Goal: Transaction & Acquisition: Purchase product/service

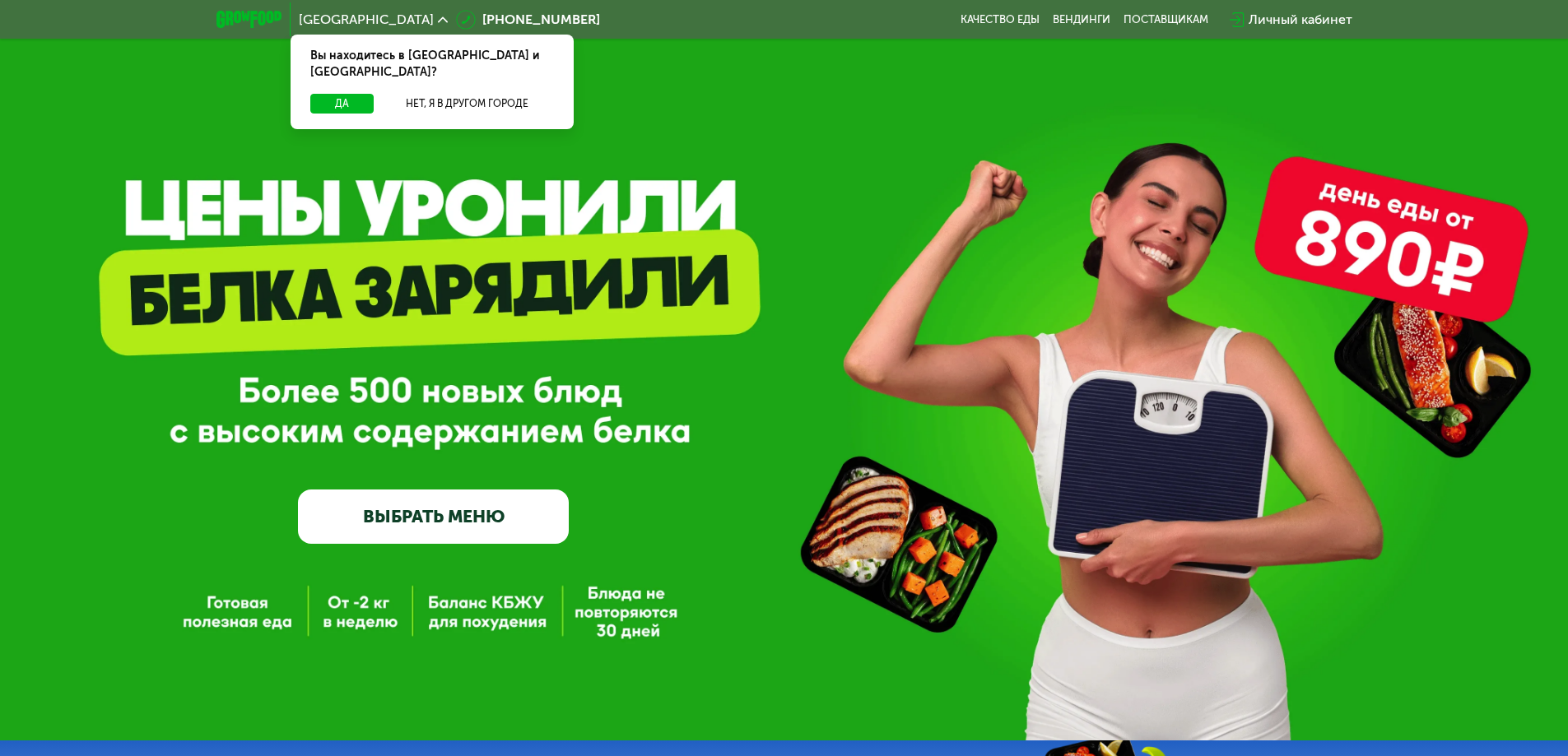
click at [504, 510] on link "ВЫБРАТЬ МЕНЮ" at bounding box center [433, 516] width 271 height 54
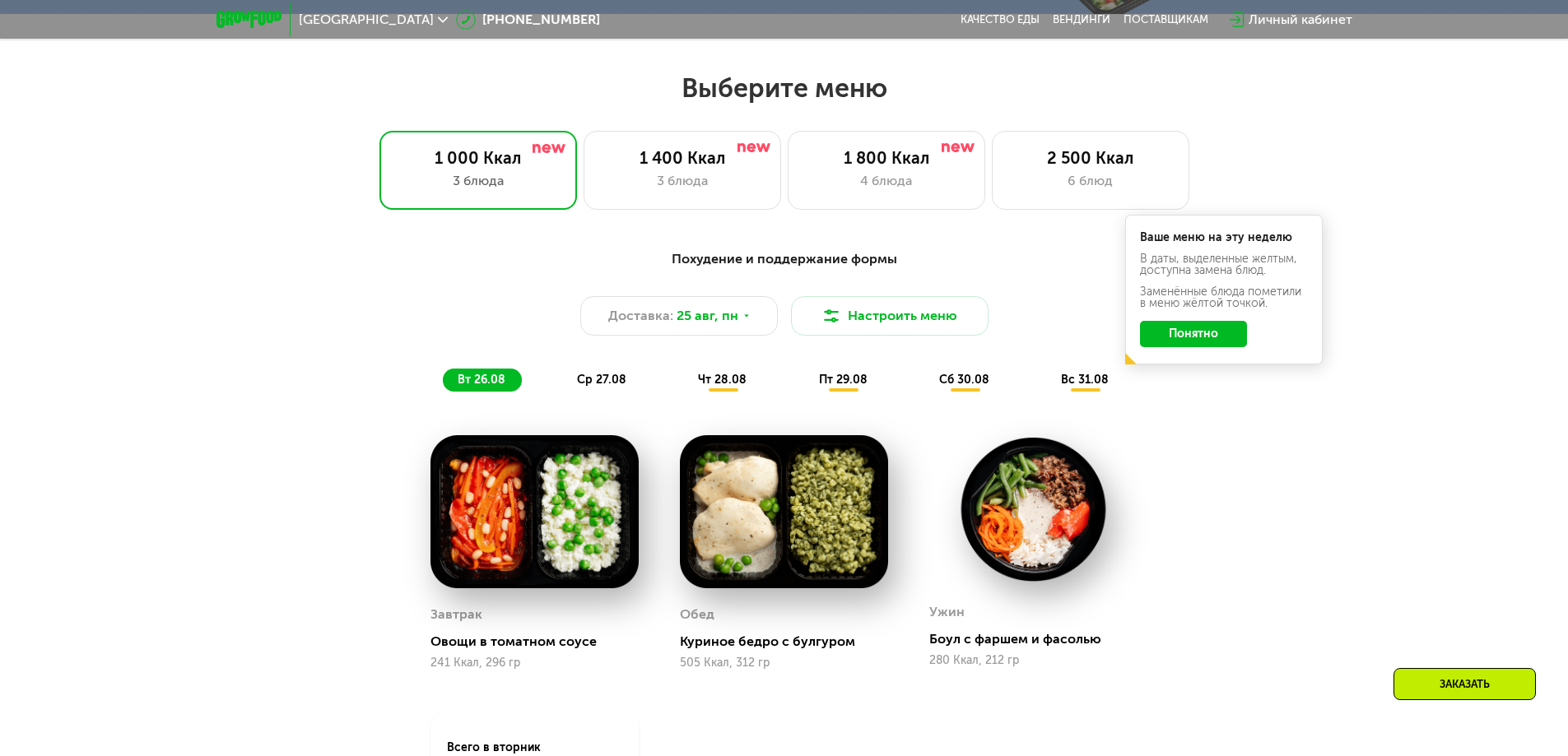
scroll to position [889, 0]
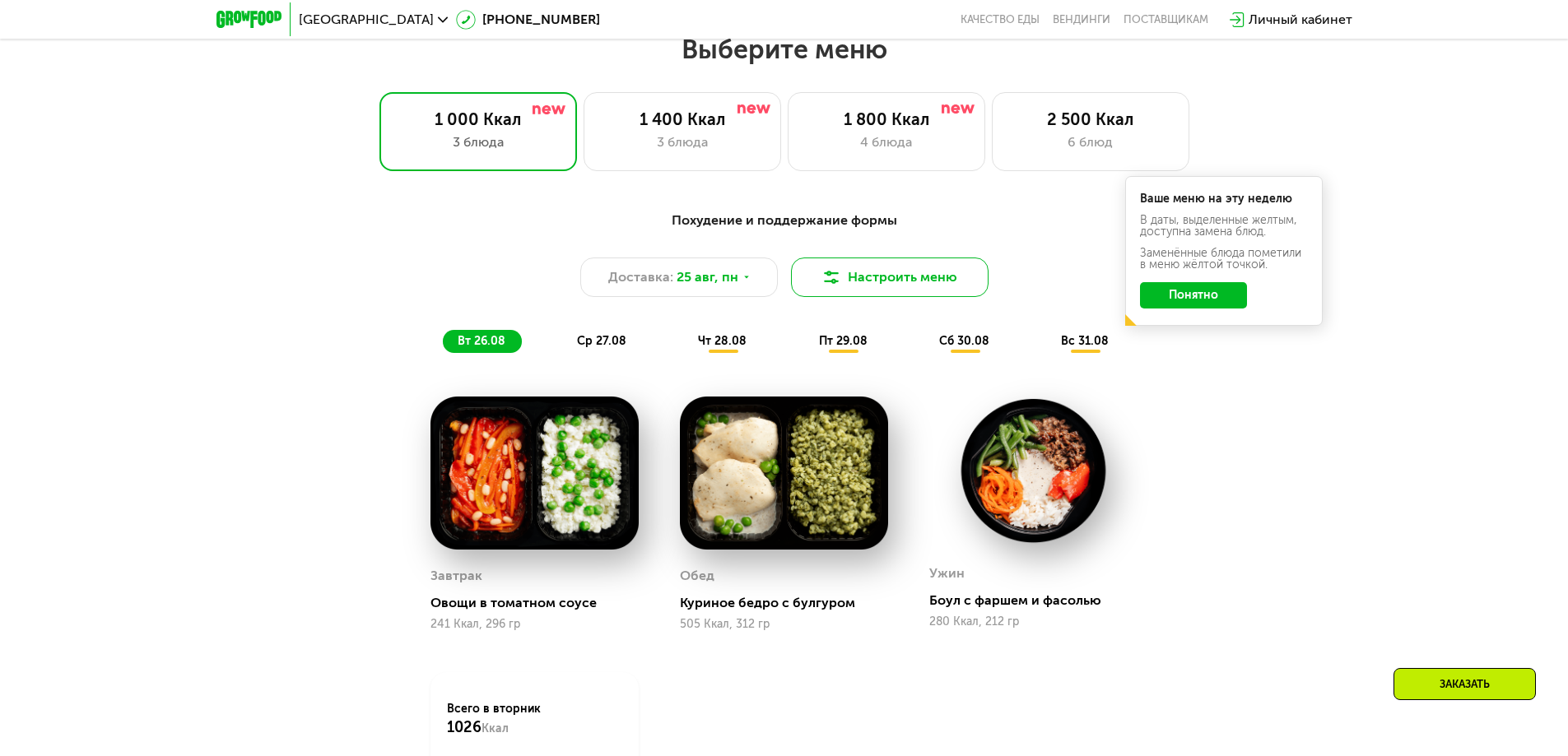
click at [880, 287] on button "Настроить меню" at bounding box center [889, 277] width 198 height 39
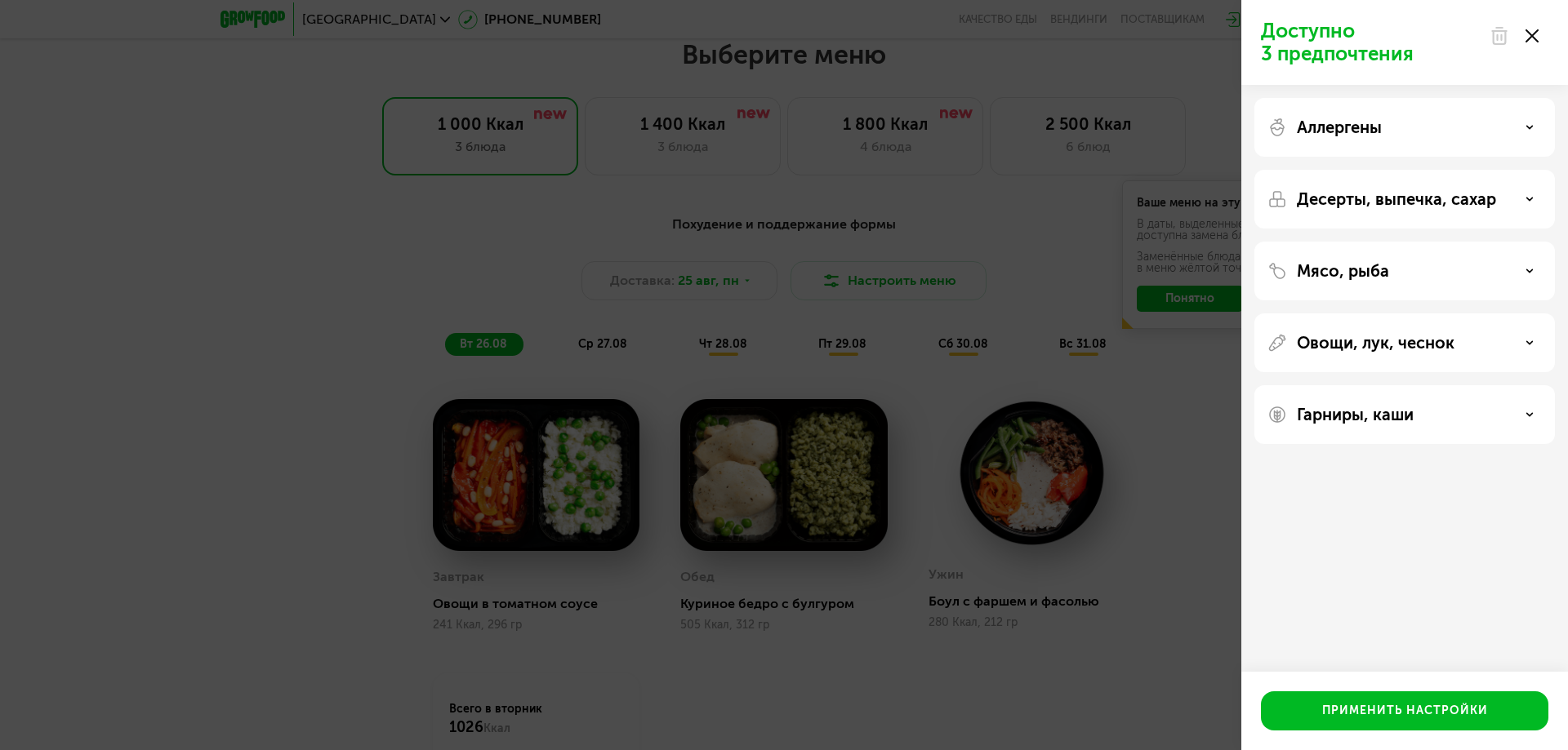
click at [1539, 32] on div at bounding box center [1514, 36] width 68 height 33
click at [1534, 37] on icon at bounding box center [1532, 35] width 13 height 13
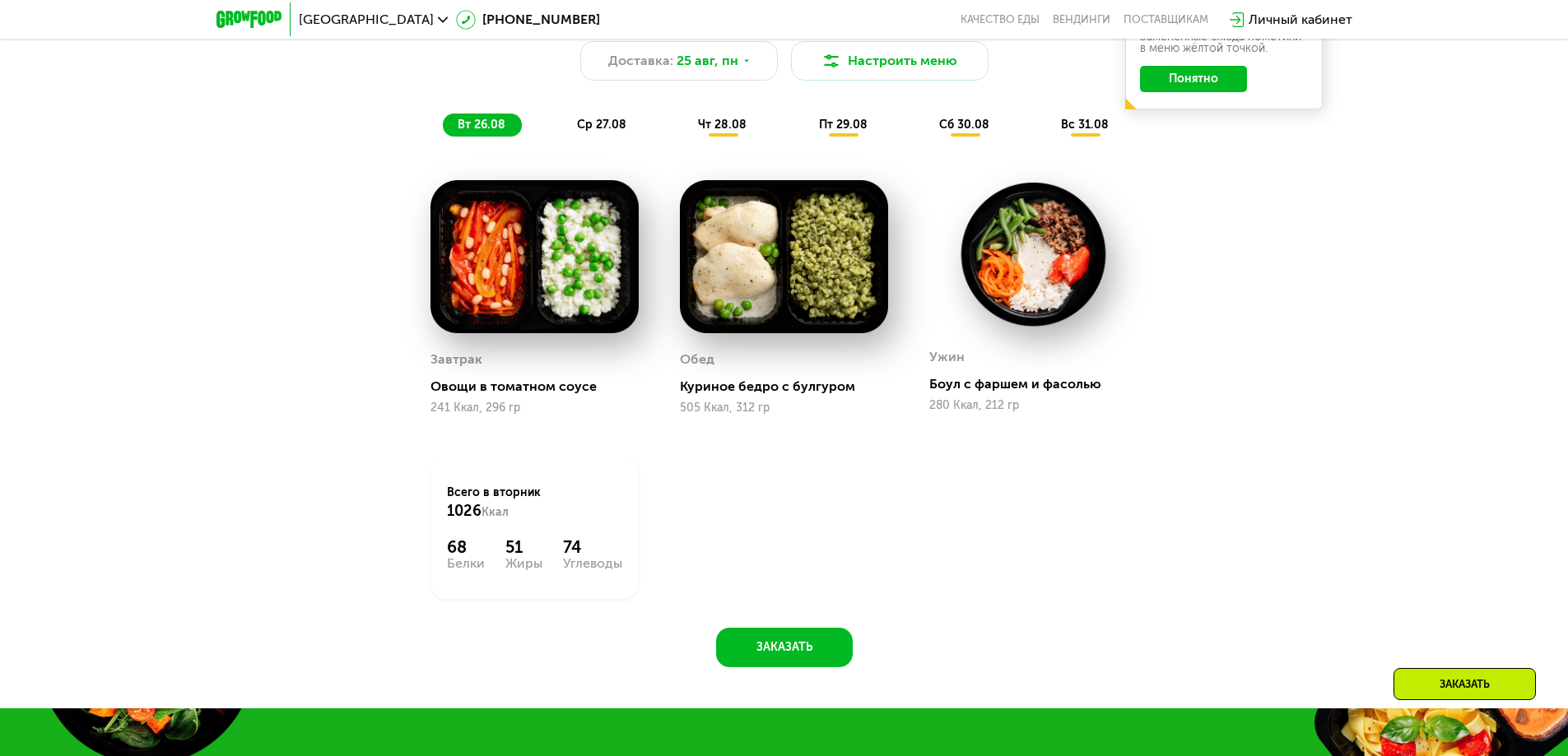
scroll to position [971, 0]
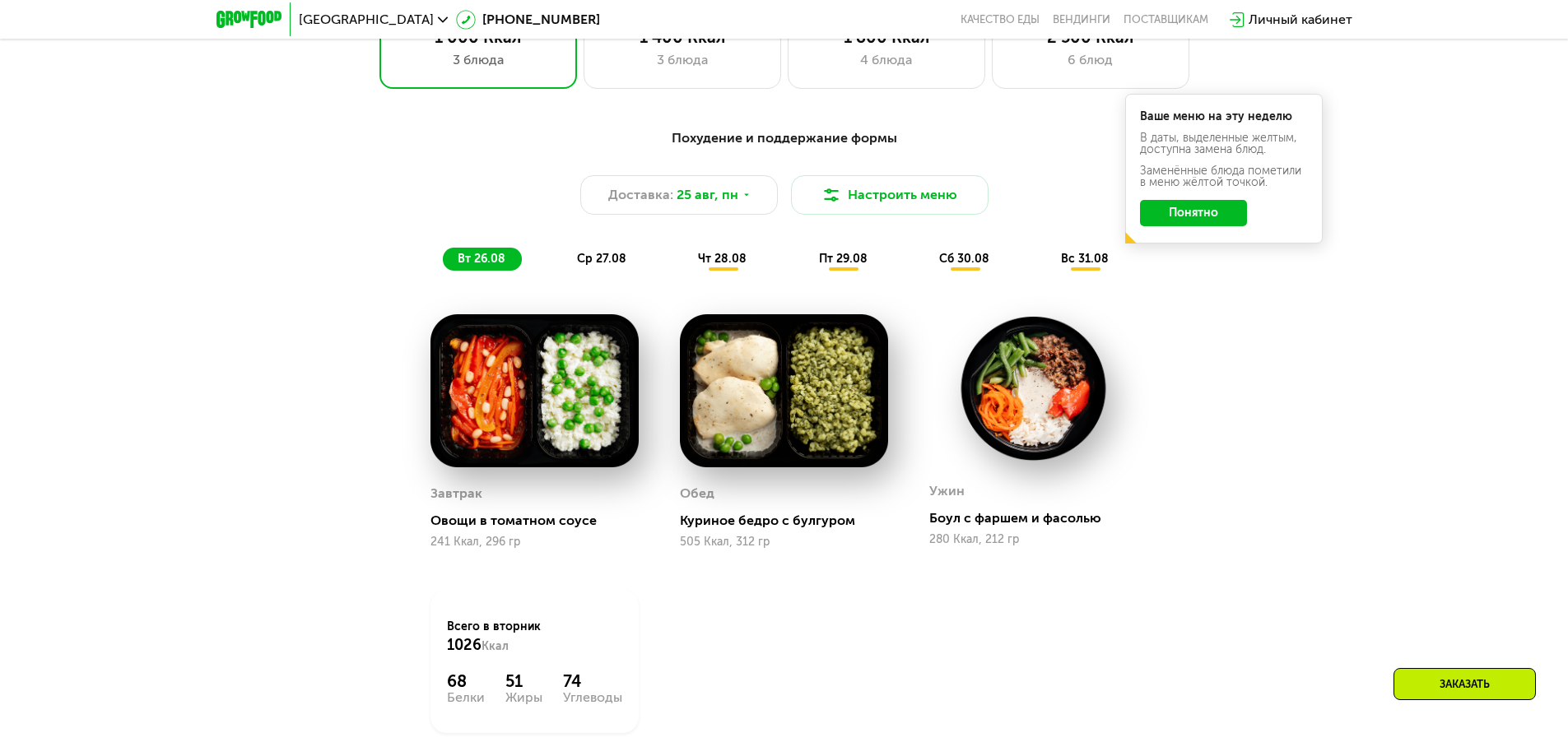
click at [1219, 220] on button "Понятно" at bounding box center [1193, 213] width 107 height 26
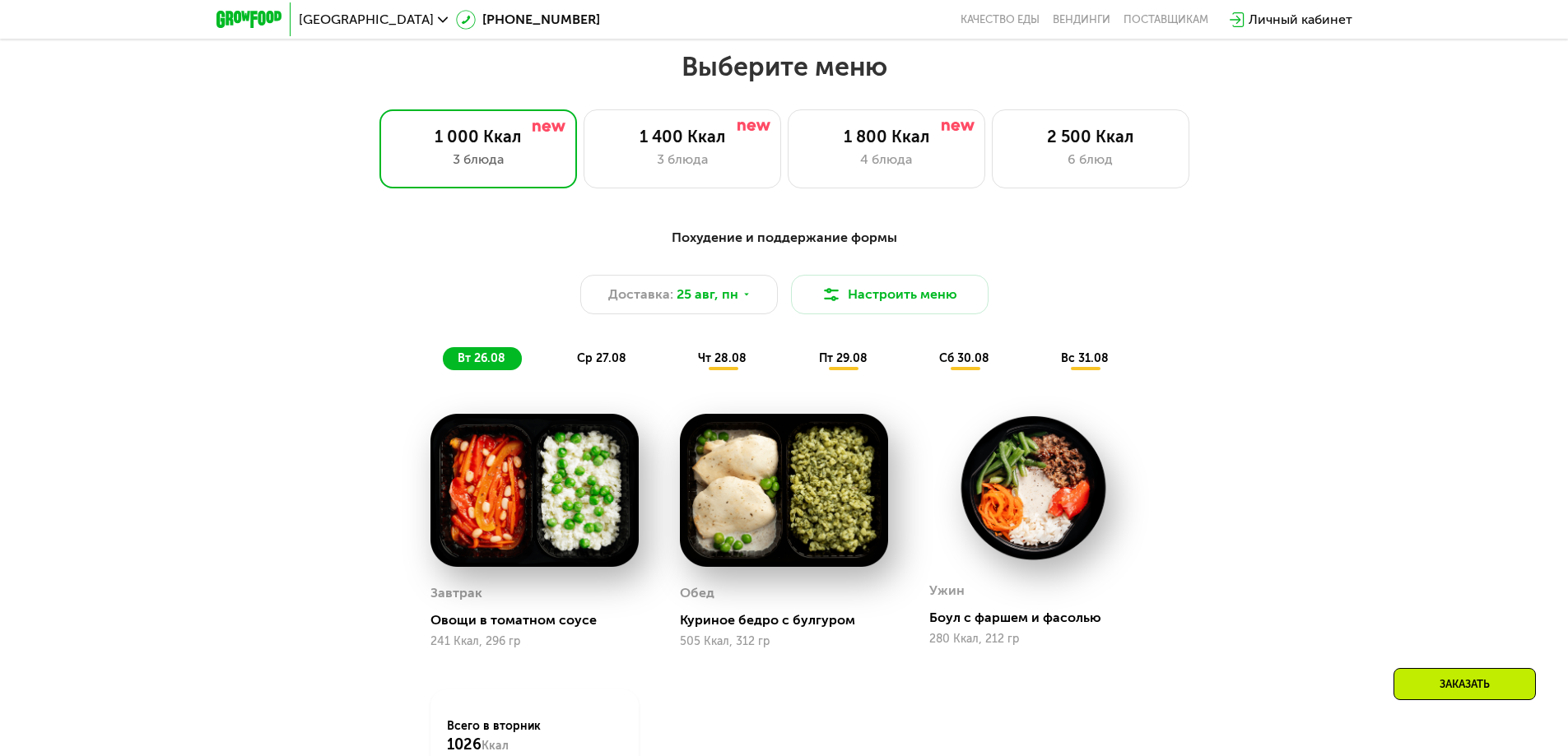
scroll to position [807, 0]
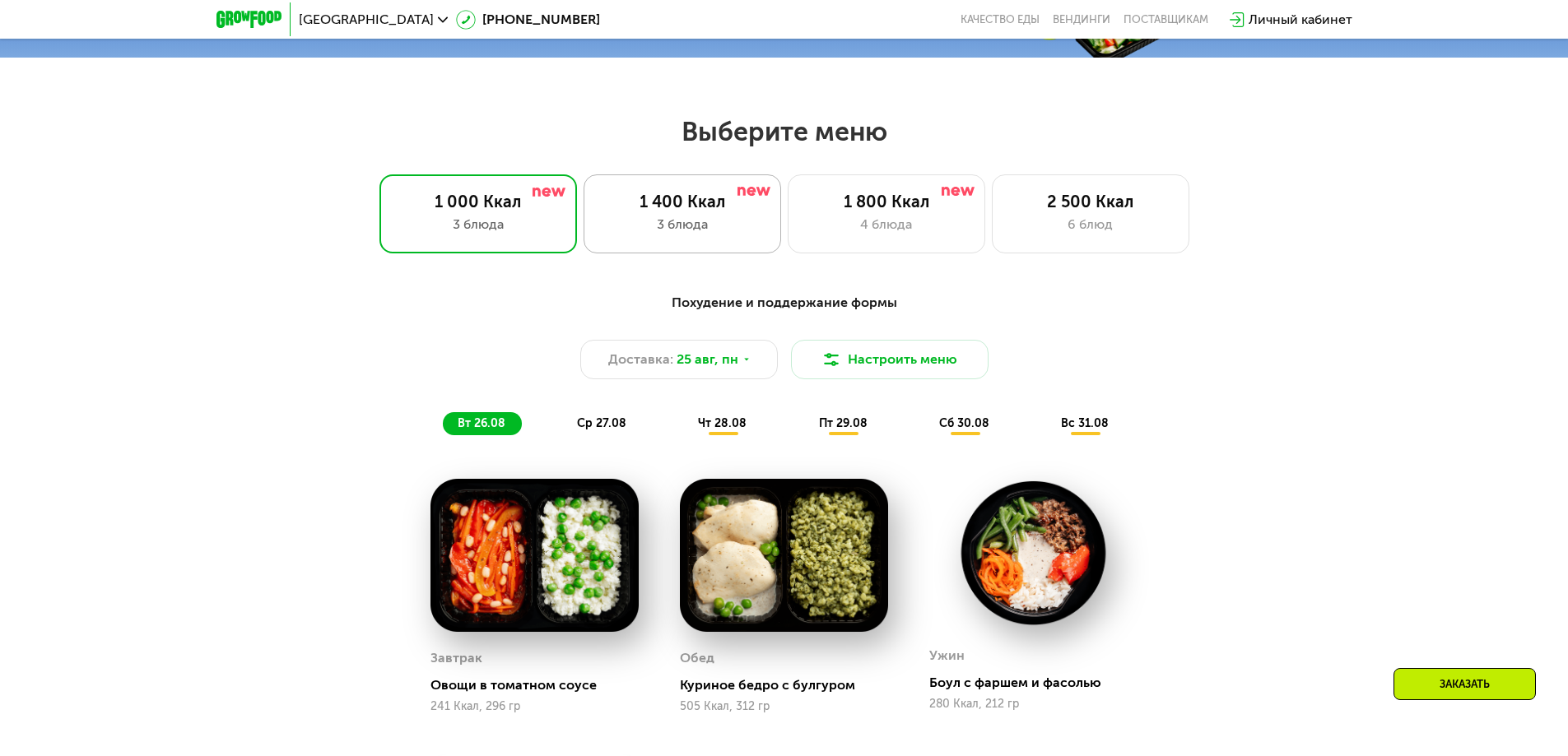
click at [694, 229] on div "3 блюда" at bounding box center [682, 225] width 163 height 20
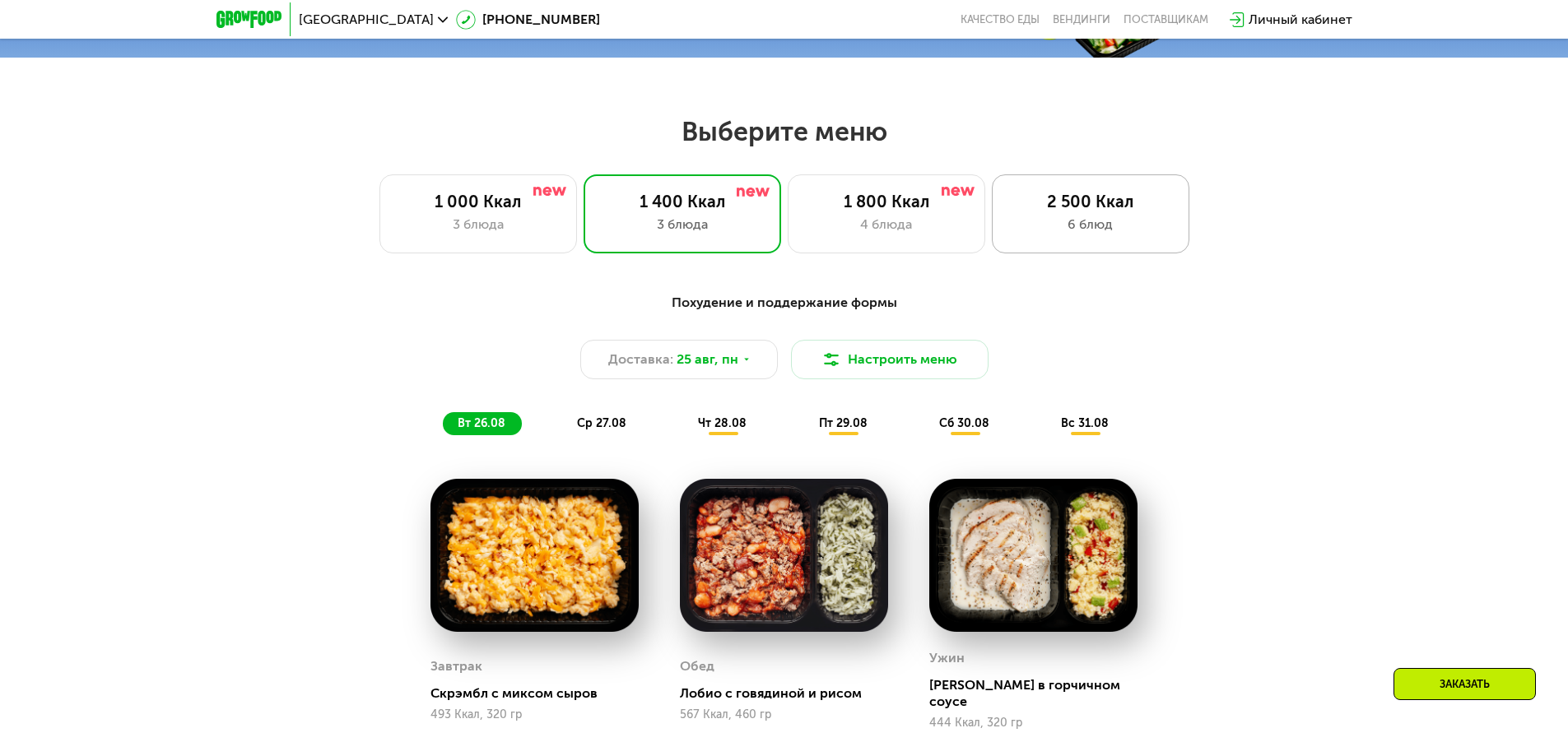
click at [1115, 222] on div "6 блюд" at bounding box center [1091, 225] width 163 height 20
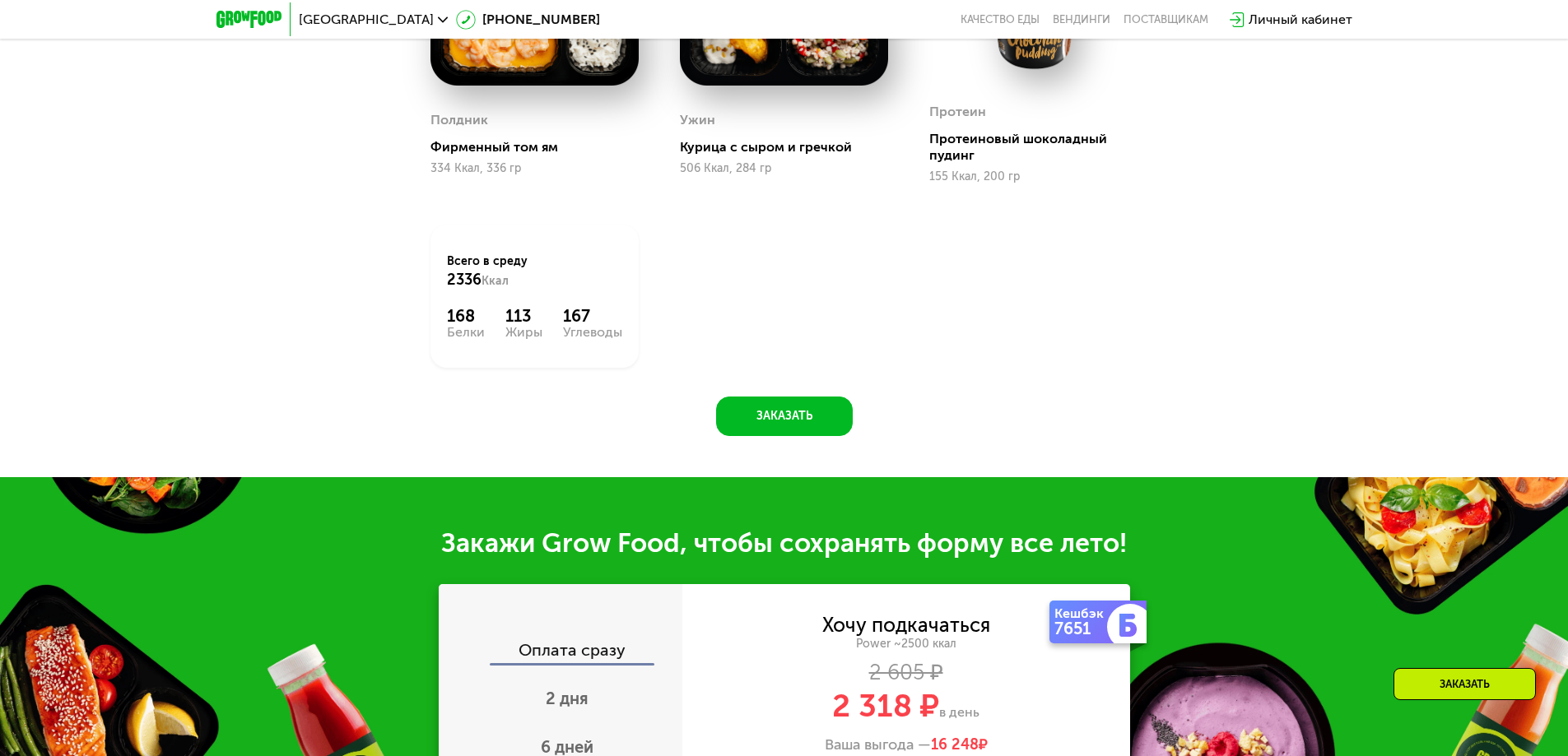
scroll to position [2123, 0]
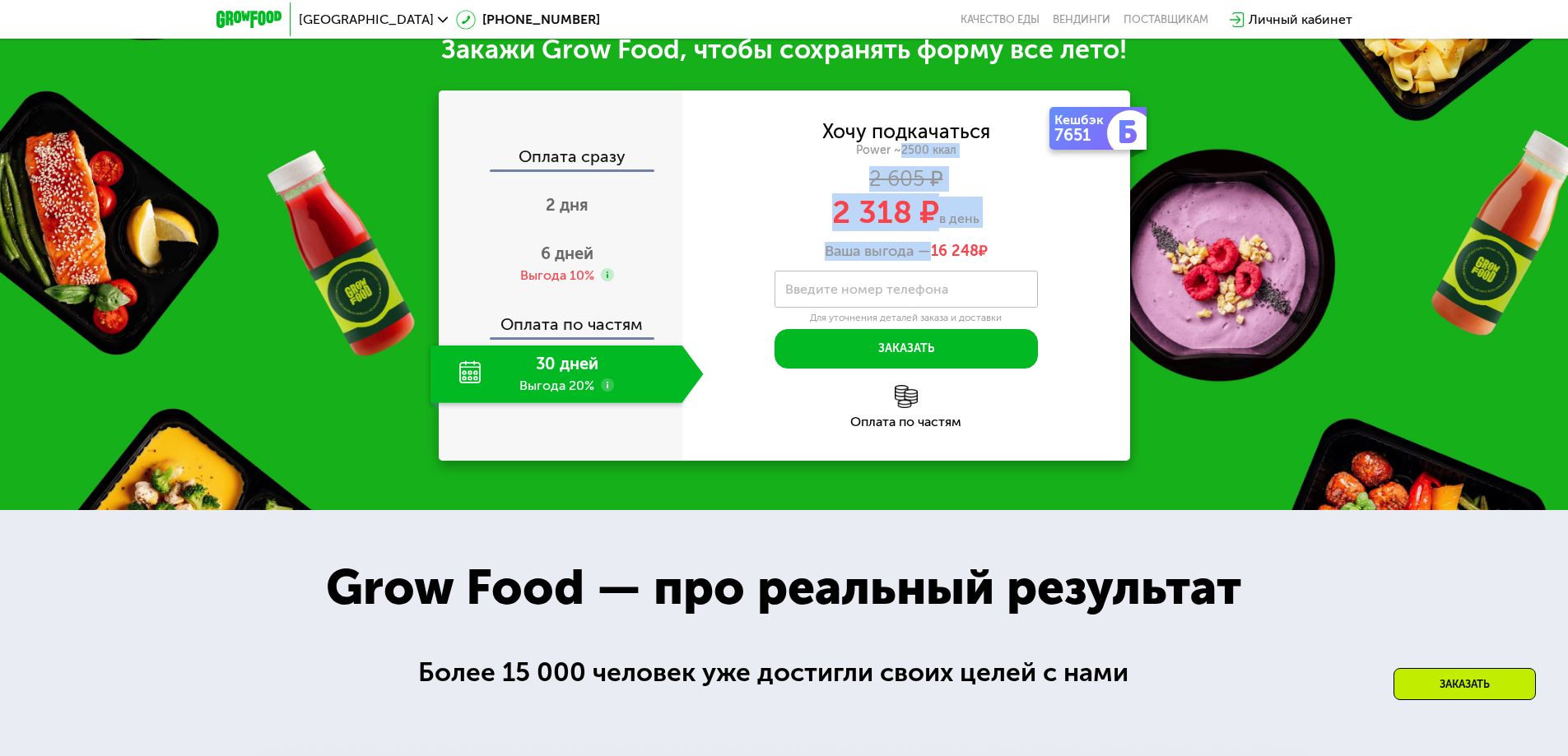
drag, startPoint x: 898, startPoint y: 151, endPoint x: 924, endPoint y: 241, distance: 93.7
click at [924, 241] on div "Хочу подкачаться Power ~2500 ккал 2 605 ₽ 2 318 ₽ в день Ваша выгода — 16 248 ₽" at bounding box center [906, 192] width 448 height 138
click at [575, 205] on span "2 дня" at bounding box center [567, 205] width 43 height 20
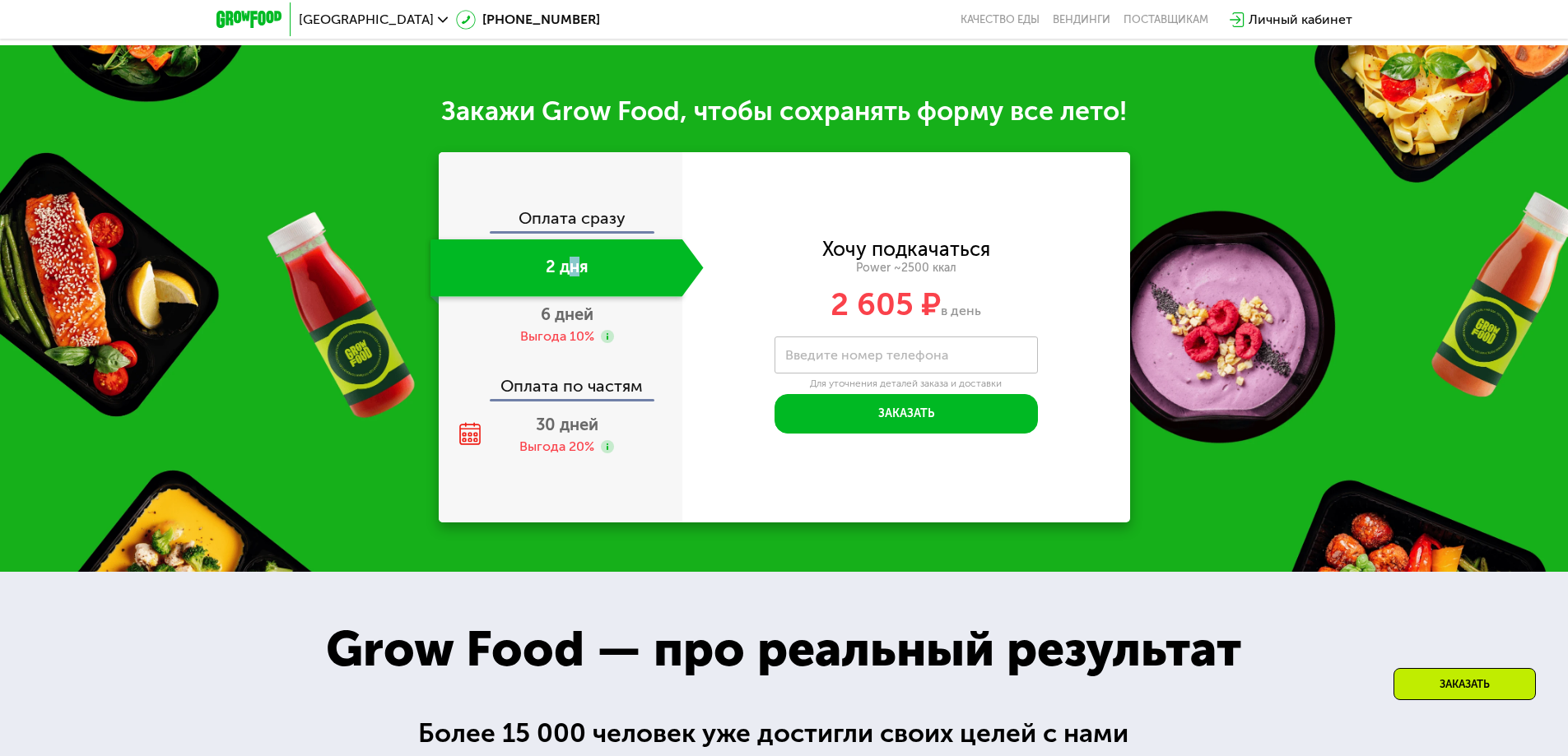
scroll to position [2185, 0]
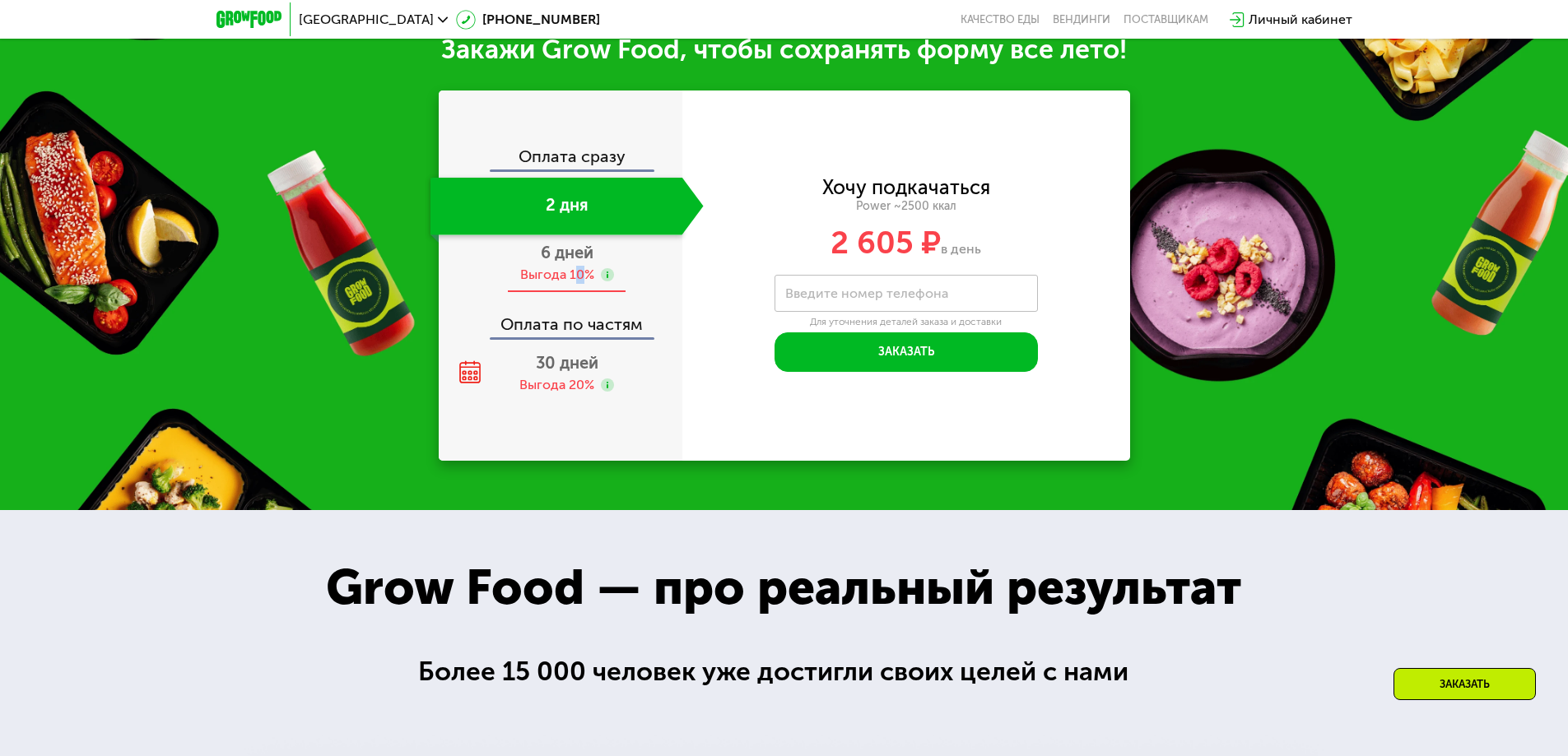
click at [580, 291] on div "6 дней Выгода 10%" at bounding box center [567, 264] width 274 height 57
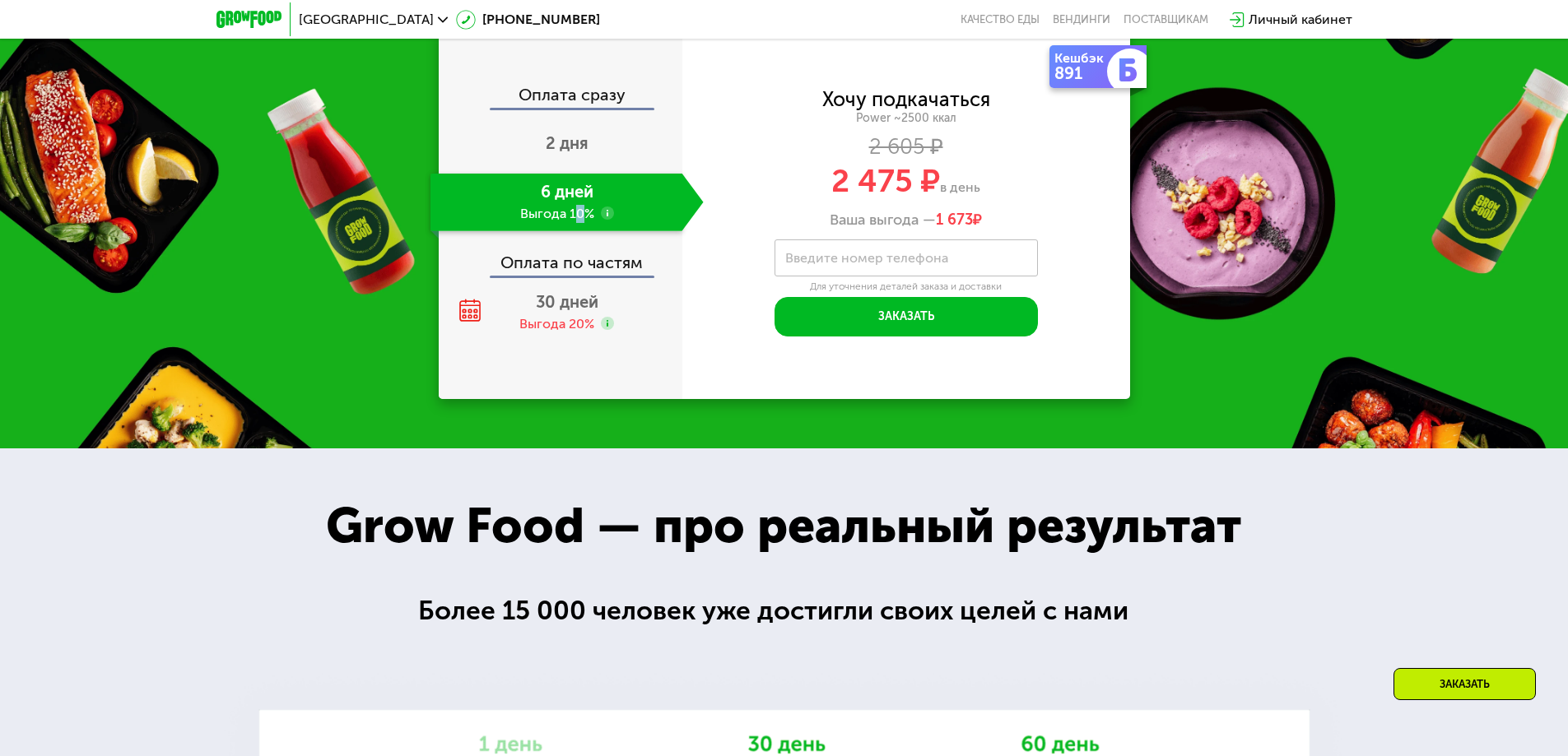
scroll to position [2123, 0]
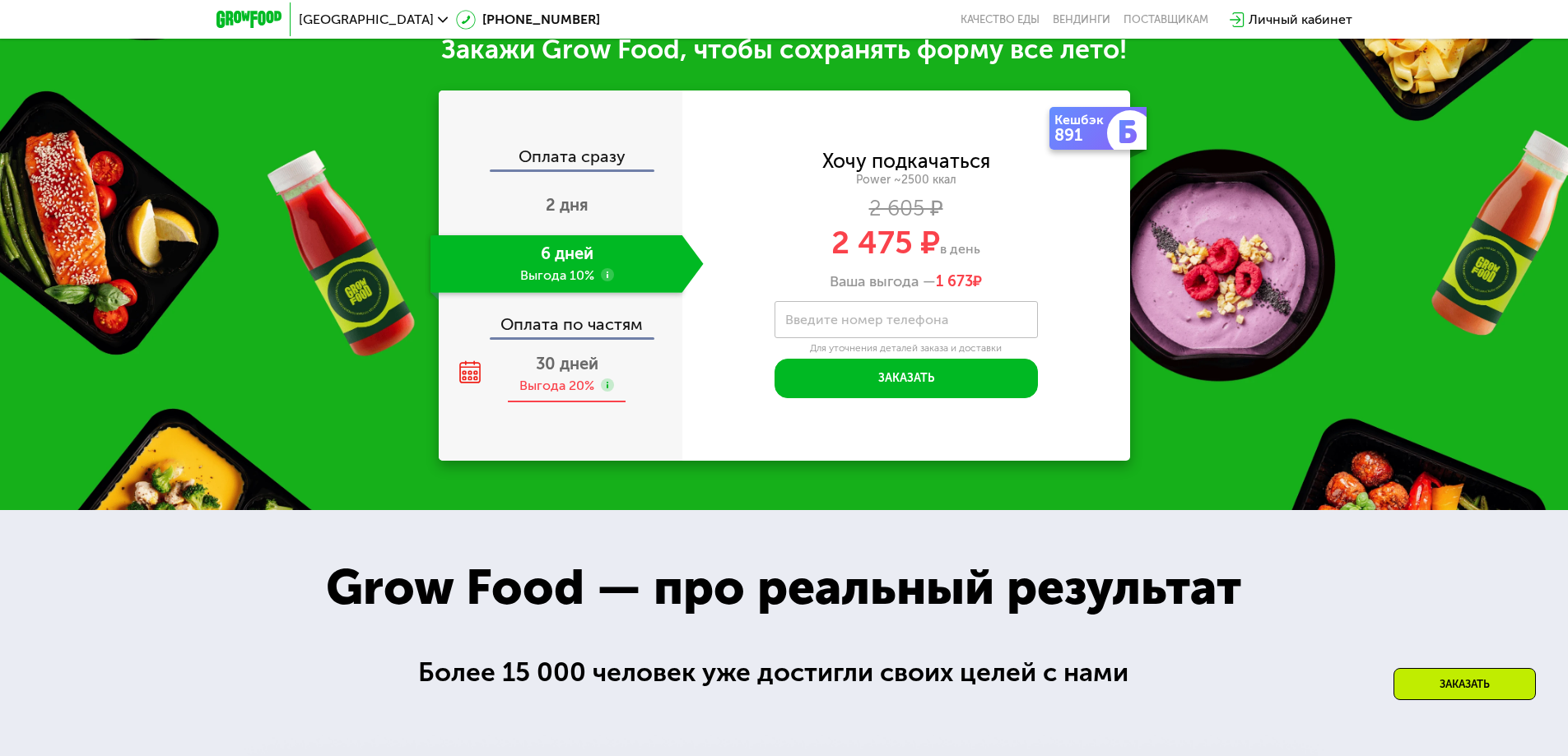
click at [611, 355] on div "30 дней Выгода 20%" at bounding box center [567, 375] width 274 height 57
